Goal: Task Accomplishment & Management: Use online tool/utility

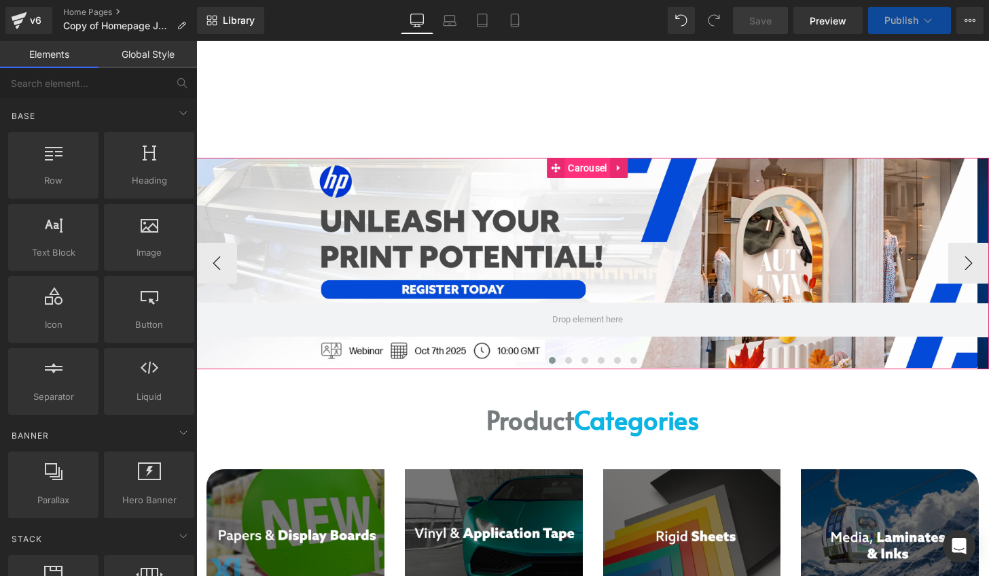
click at [598, 164] on span "Carousel" at bounding box center [588, 168] width 46 height 20
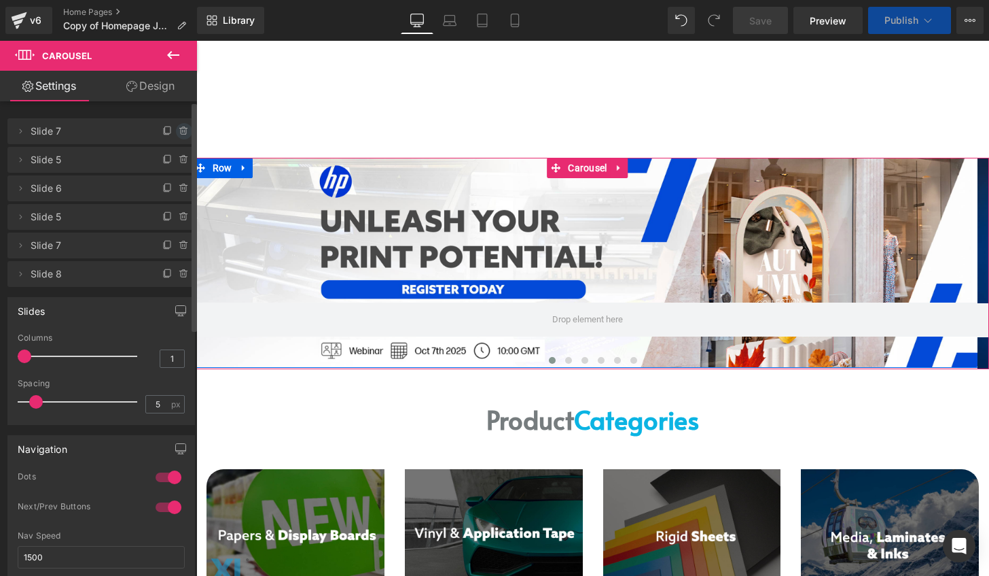
click at [181, 130] on icon at bounding box center [183, 131] width 5 height 6
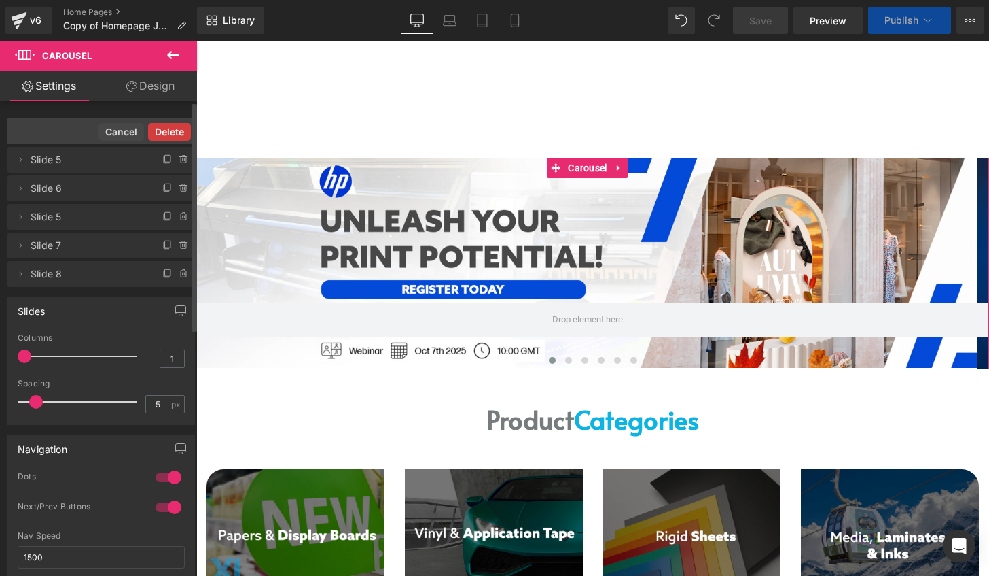
click at [167, 139] on button "Delete" at bounding box center [169, 132] width 43 height 18
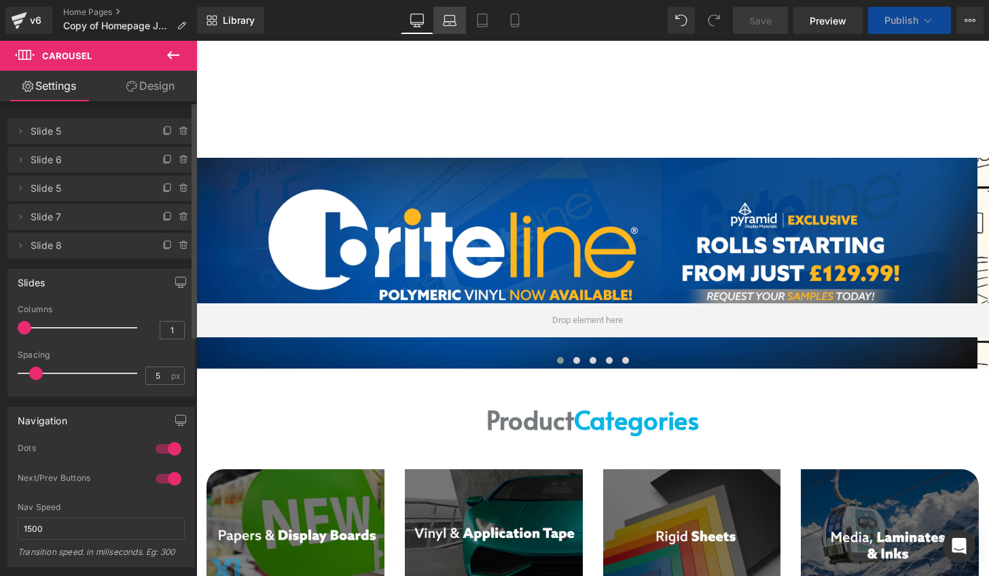
click at [457, 30] on link "Laptop" at bounding box center [449, 20] width 33 height 27
click at [426, 18] on link "Desktop" at bounding box center [417, 20] width 33 height 27
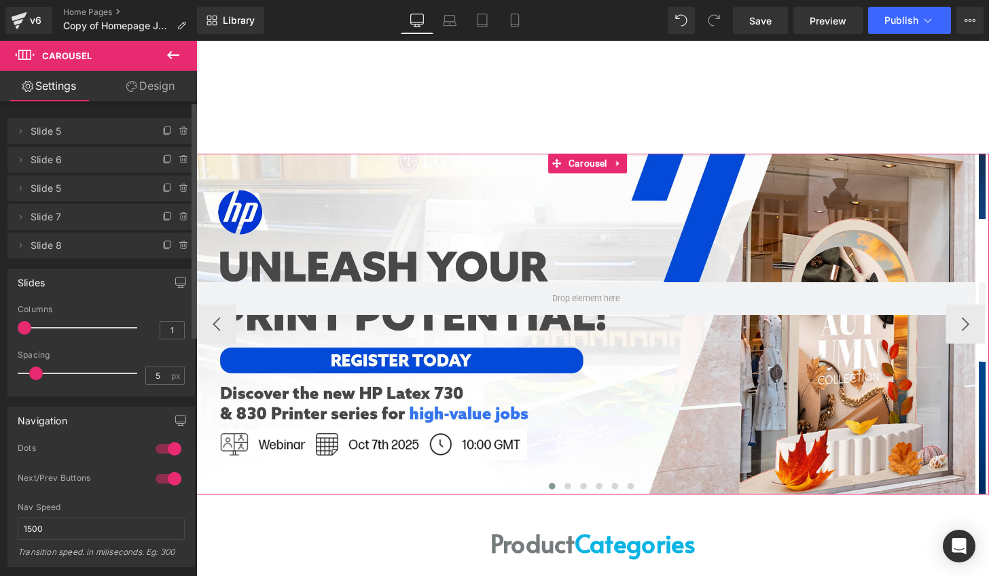
click at [600, 169] on span "Carousel" at bounding box center [603, 168] width 46 height 20
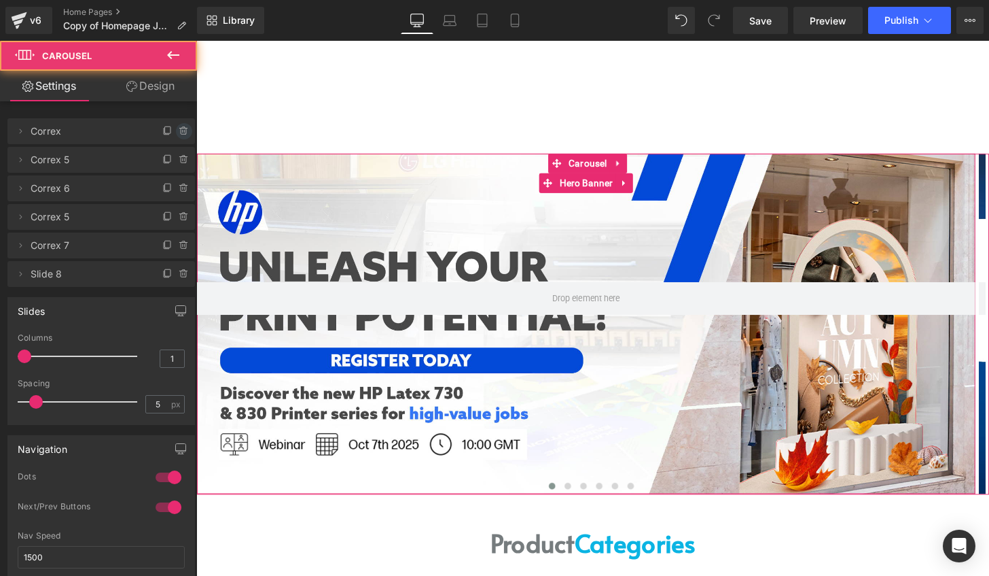
click at [179, 129] on icon at bounding box center [184, 131] width 11 height 11
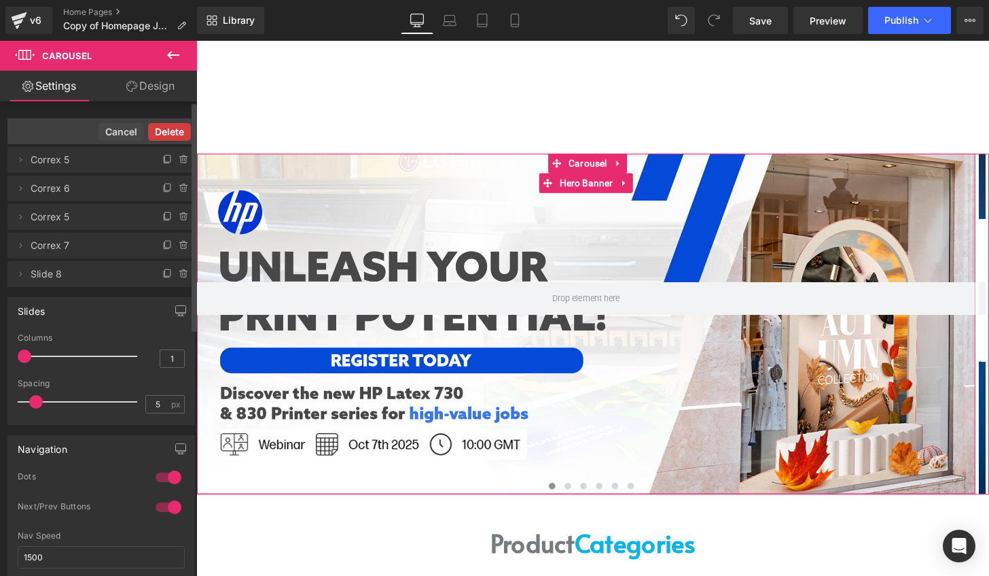
click at [162, 129] on button "Delete" at bounding box center [169, 132] width 43 height 18
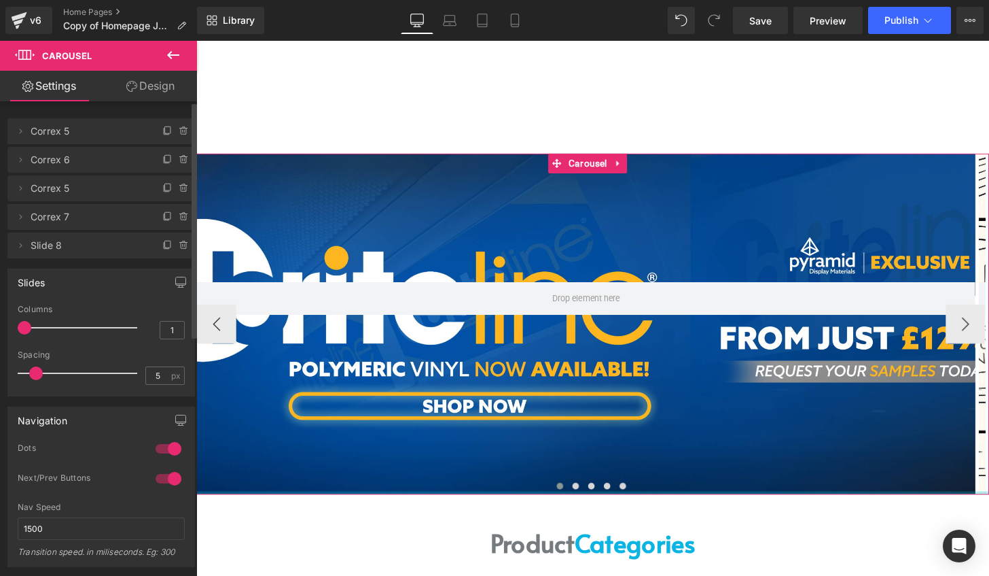
click at [581, 508] on div at bounding box center [607, 509] width 822 height 3
click at [586, 505] on span at bounding box center [589, 502] width 7 height 7
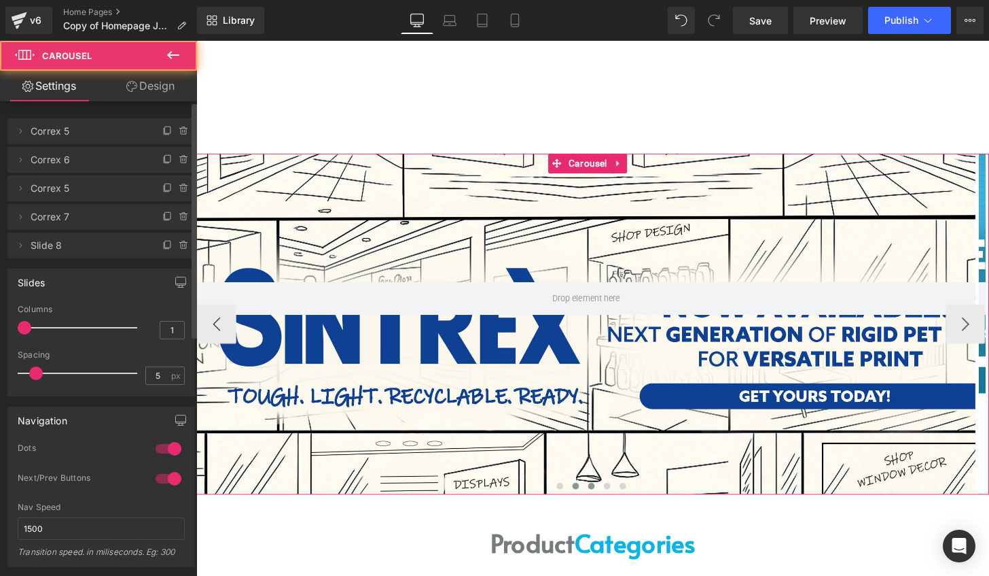
click at [598, 503] on button at bounding box center [606, 502] width 16 height 14
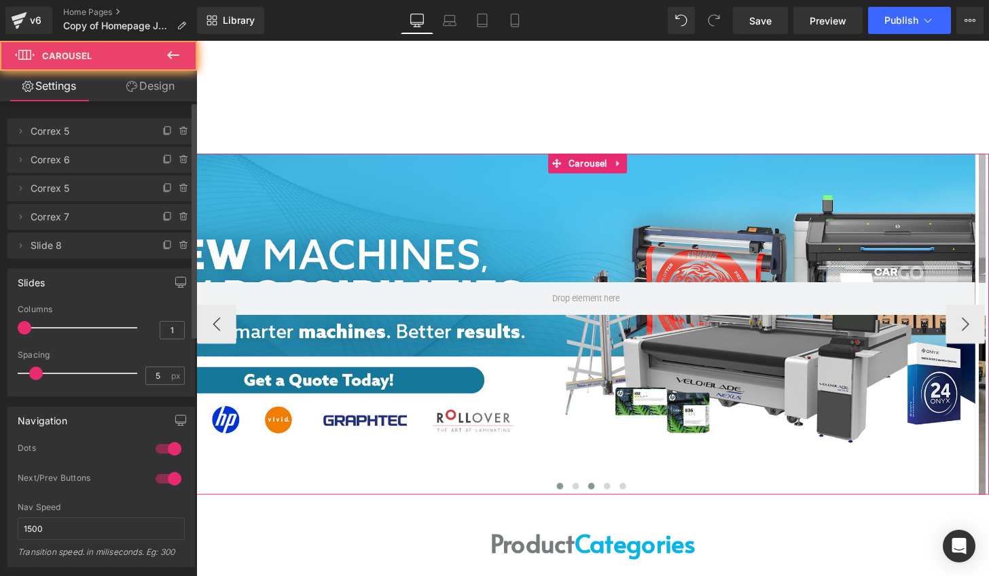
click at [570, 503] on span at bounding box center [573, 502] width 7 height 7
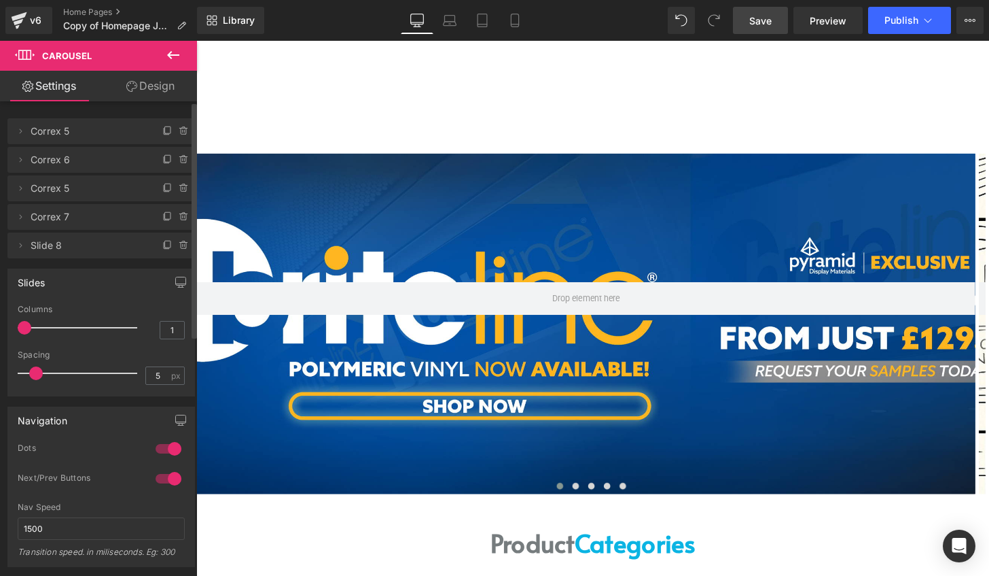
click at [765, 21] on span "Save" at bounding box center [760, 21] width 22 height 14
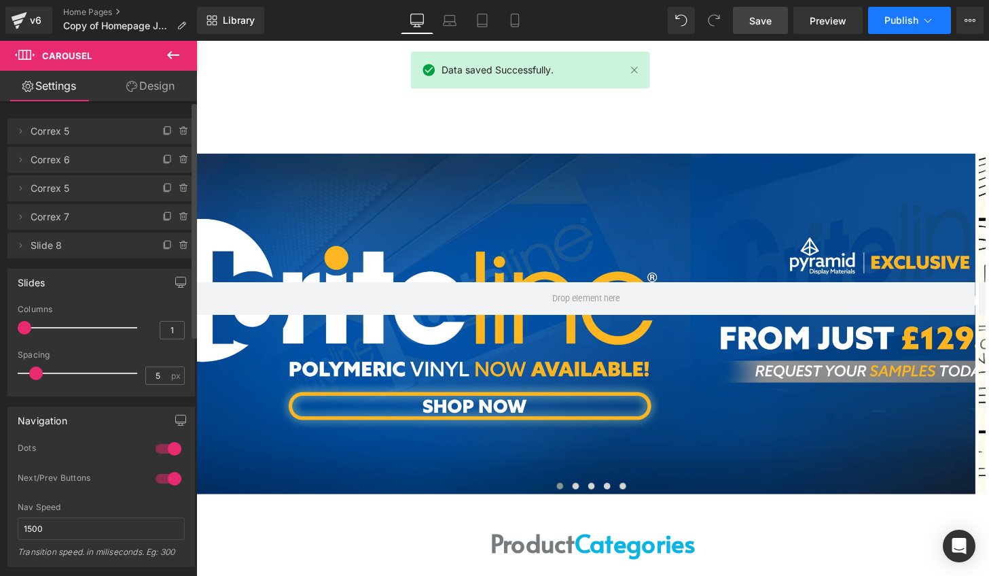
click at [912, 22] on span "Publish" at bounding box center [902, 20] width 34 height 11
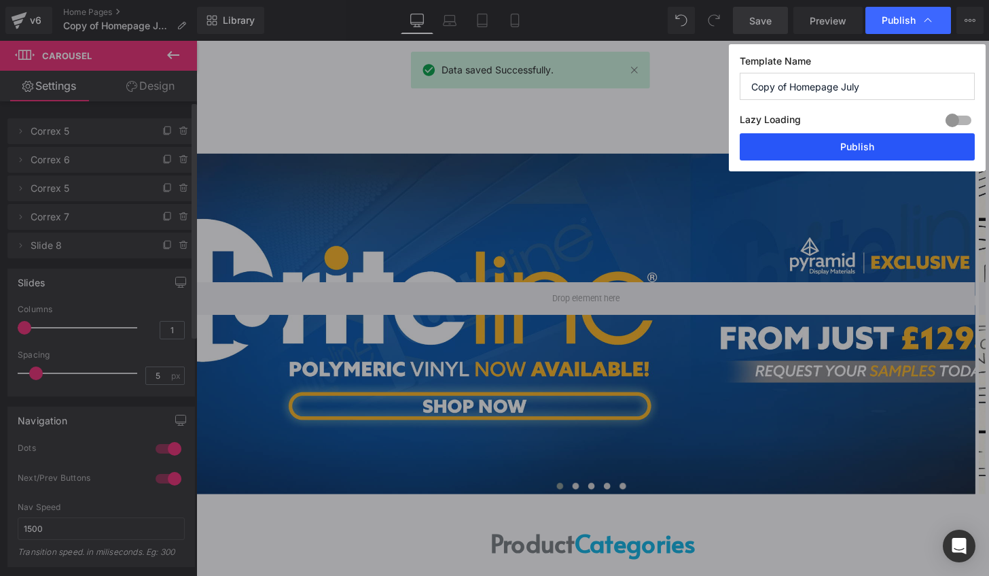
click at [894, 149] on button "Publish" at bounding box center [857, 146] width 235 height 27
